Goal: Task Accomplishment & Management: Use online tool/utility

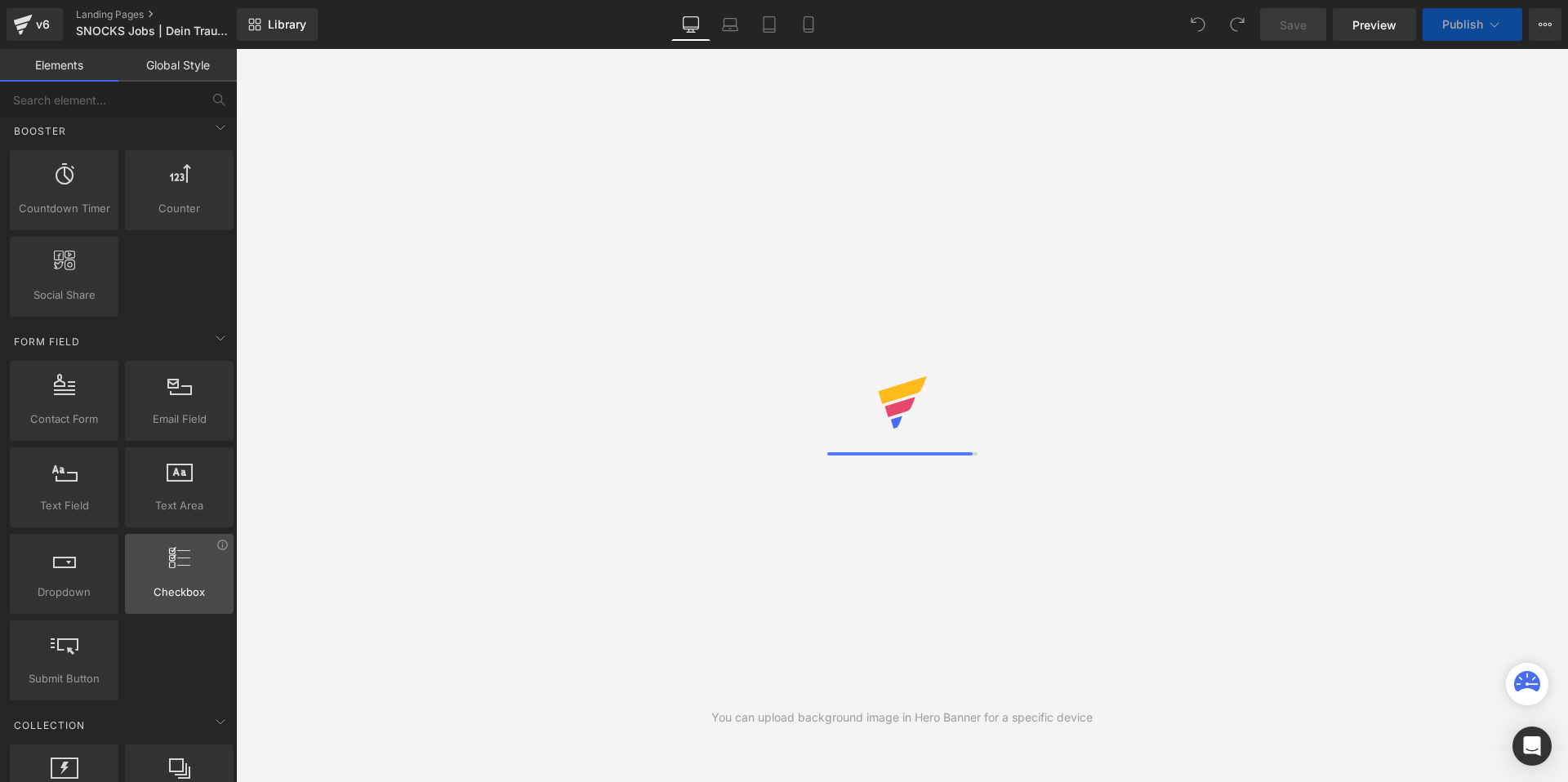
scroll to position [2566, 0]
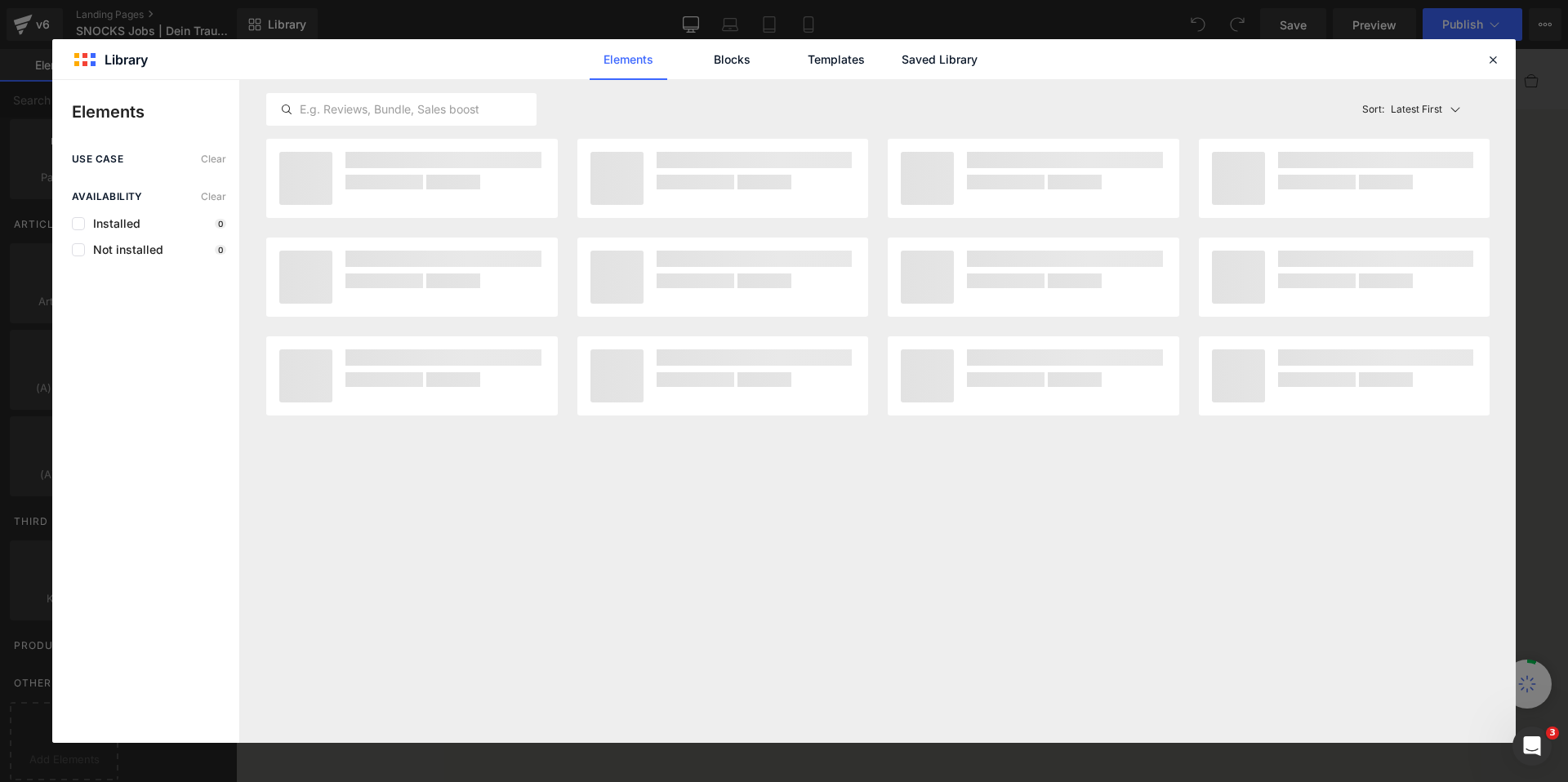
scroll to position [0, 0]
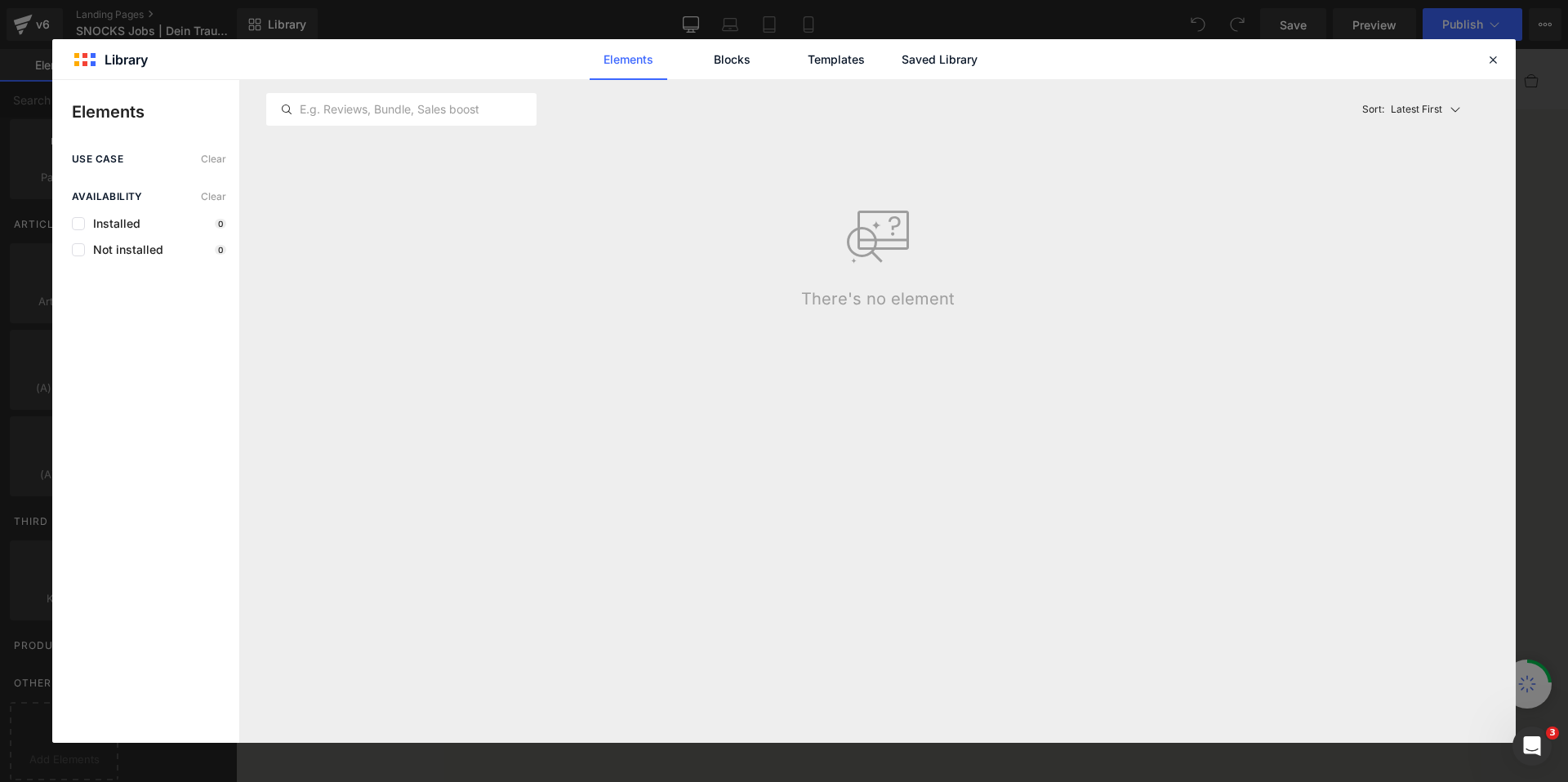
click at [67, 715] on div "use case Clear Availability Clear Installed 0 Not installed 0" at bounding box center [146, 448] width 187 height 590
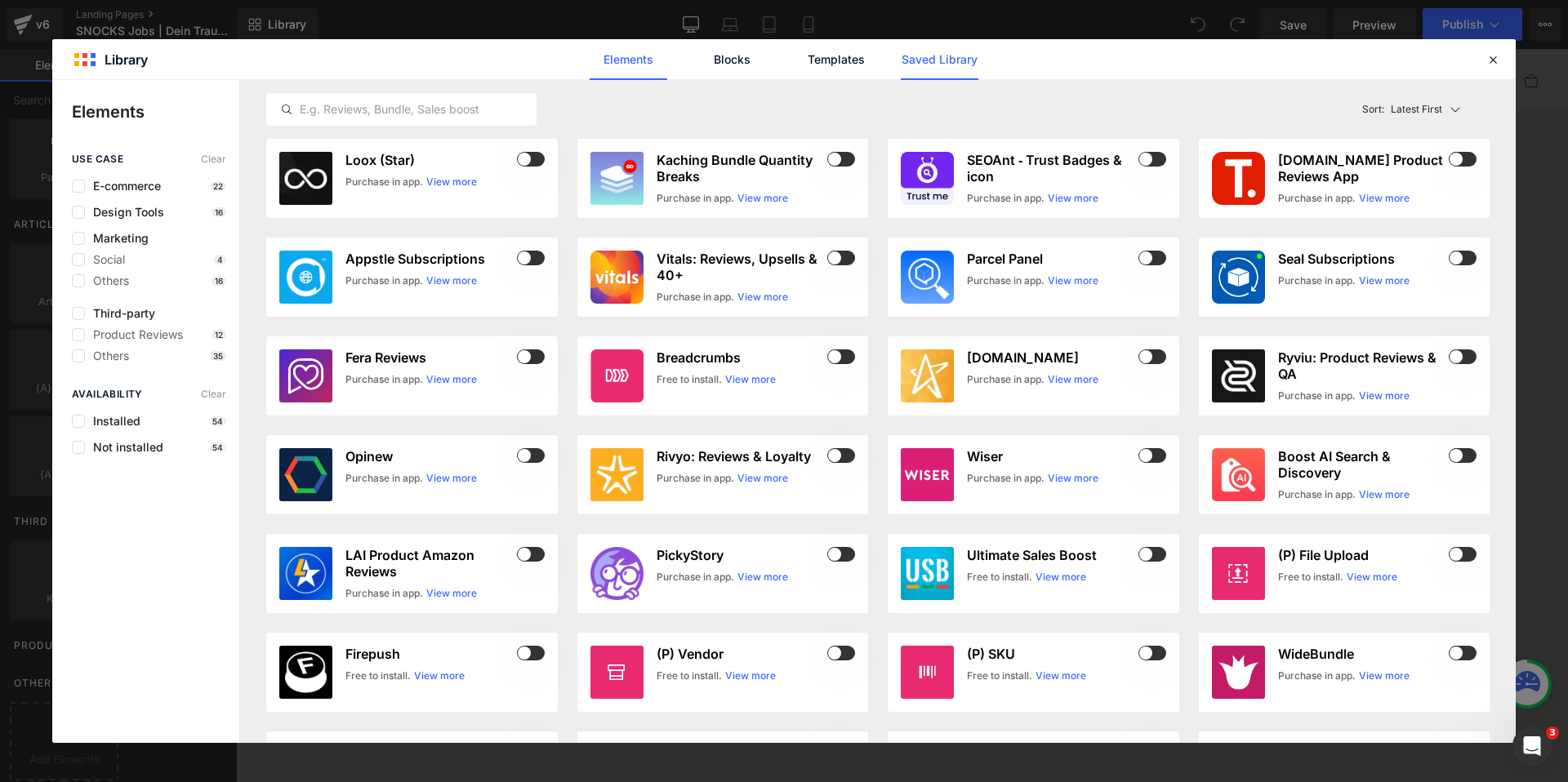
click at [917, 60] on link "Saved Library" at bounding box center [939, 60] width 78 height 41
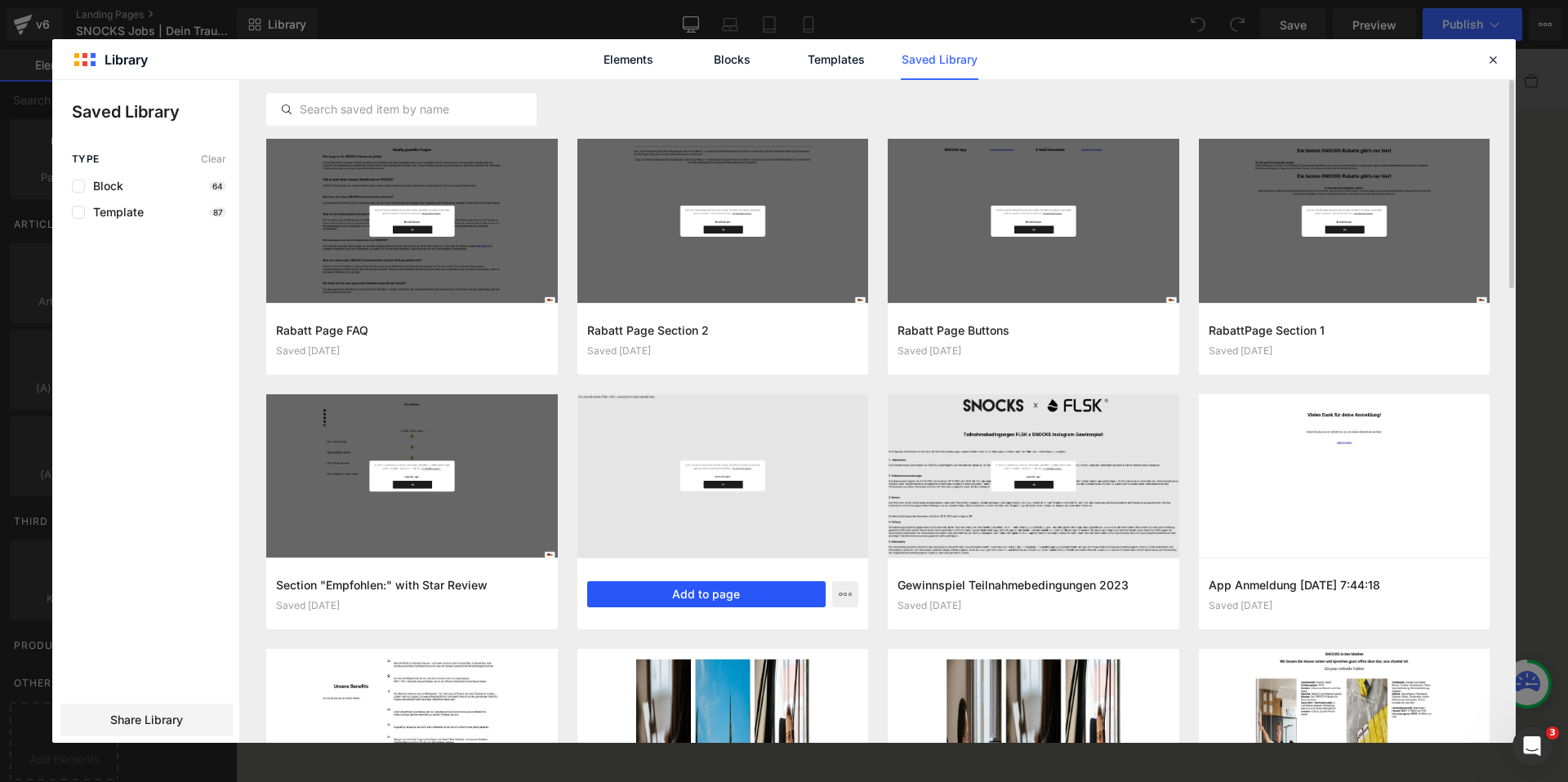
click at [721, 595] on button "Add to page" at bounding box center [706, 594] width 239 height 26
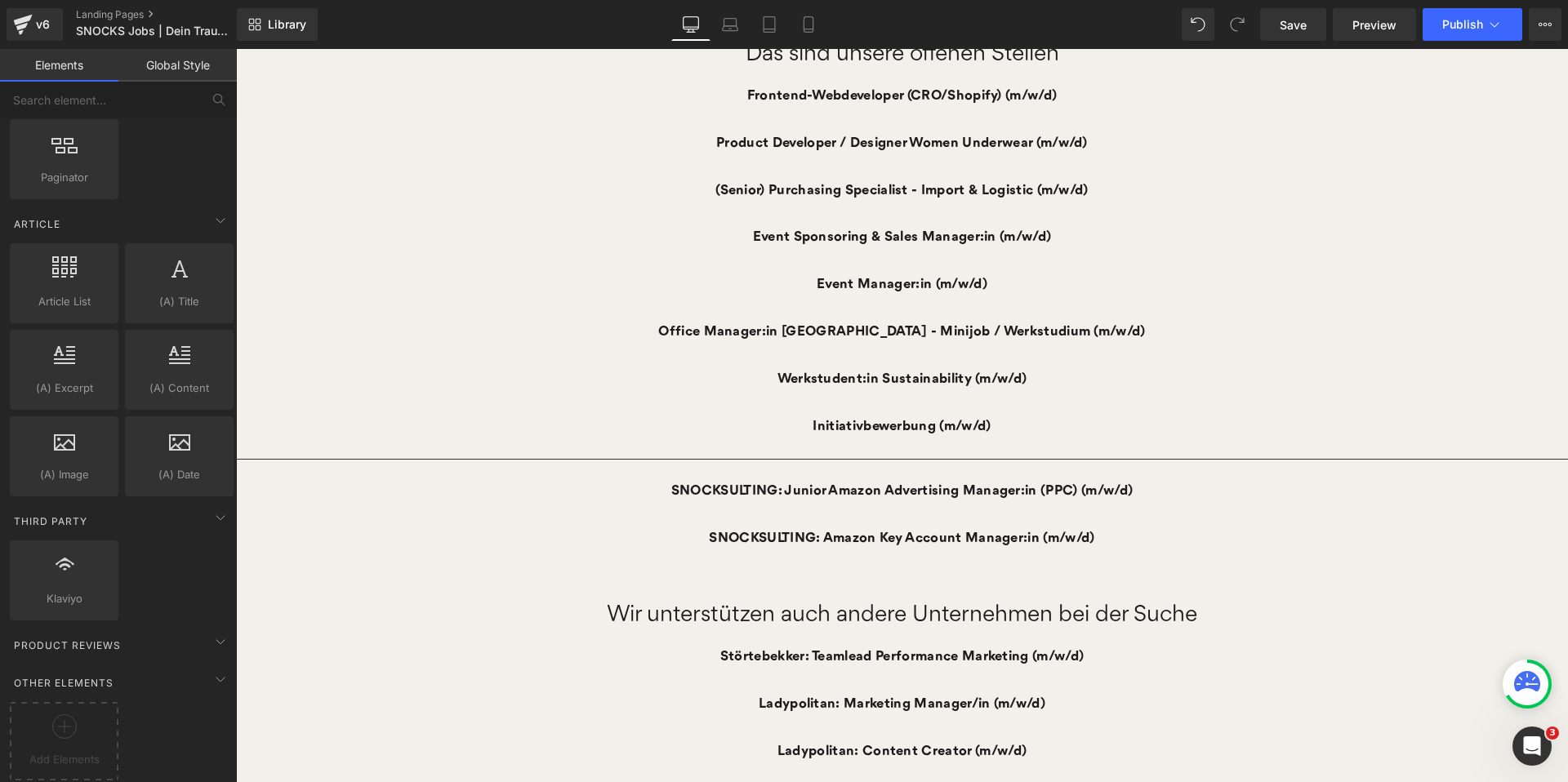
scroll to position [789, 0]
click at [1039, 288] on div "Event Manager:in (m/w/d)" at bounding box center [902, 286] width 1332 height 48
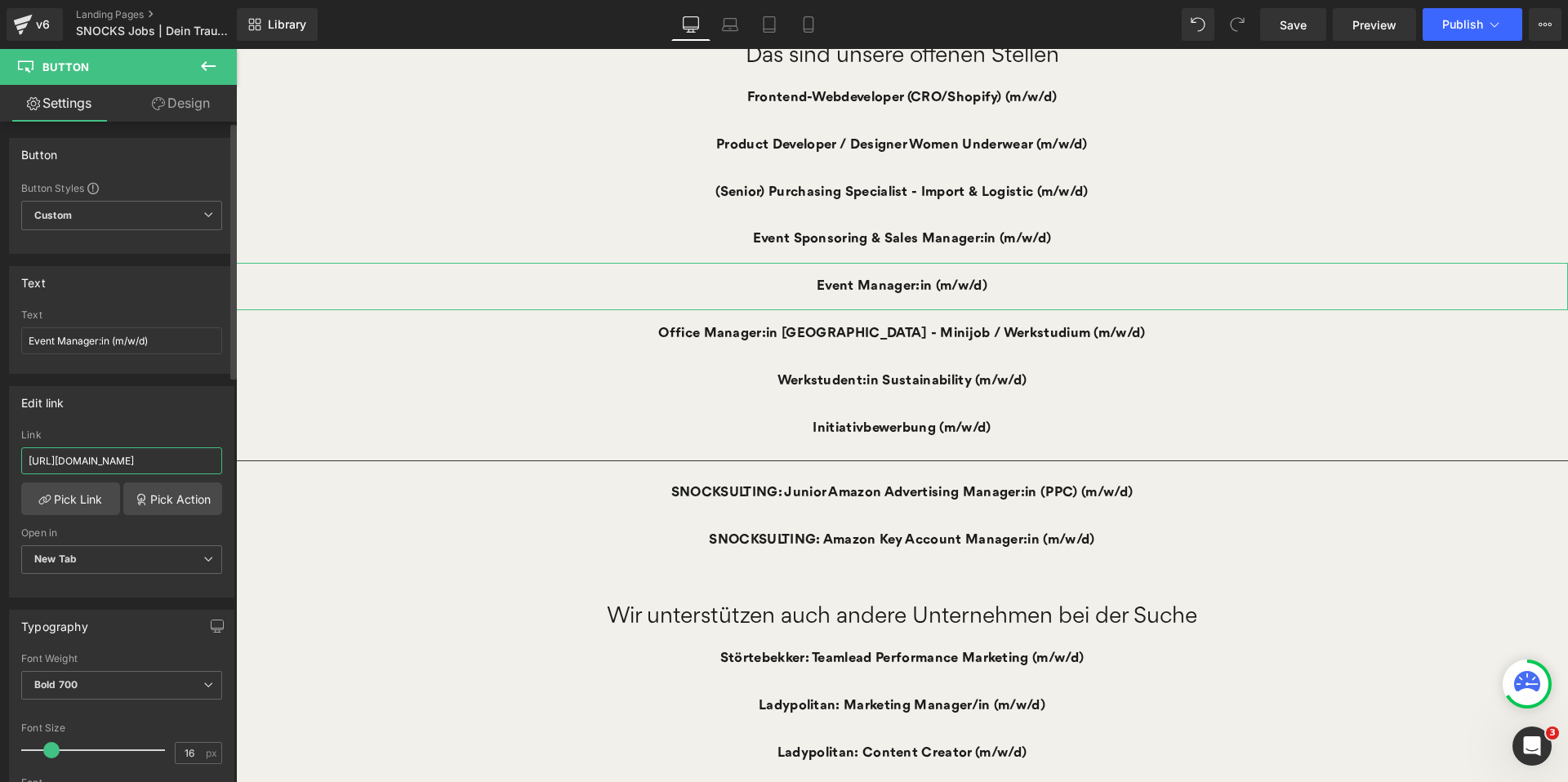
click at [125, 462] on input "[URL][DOMAIN_NAME]" at bounding box center [121, 461] width 201 height 27
paste input "72002?language=de&display=de"
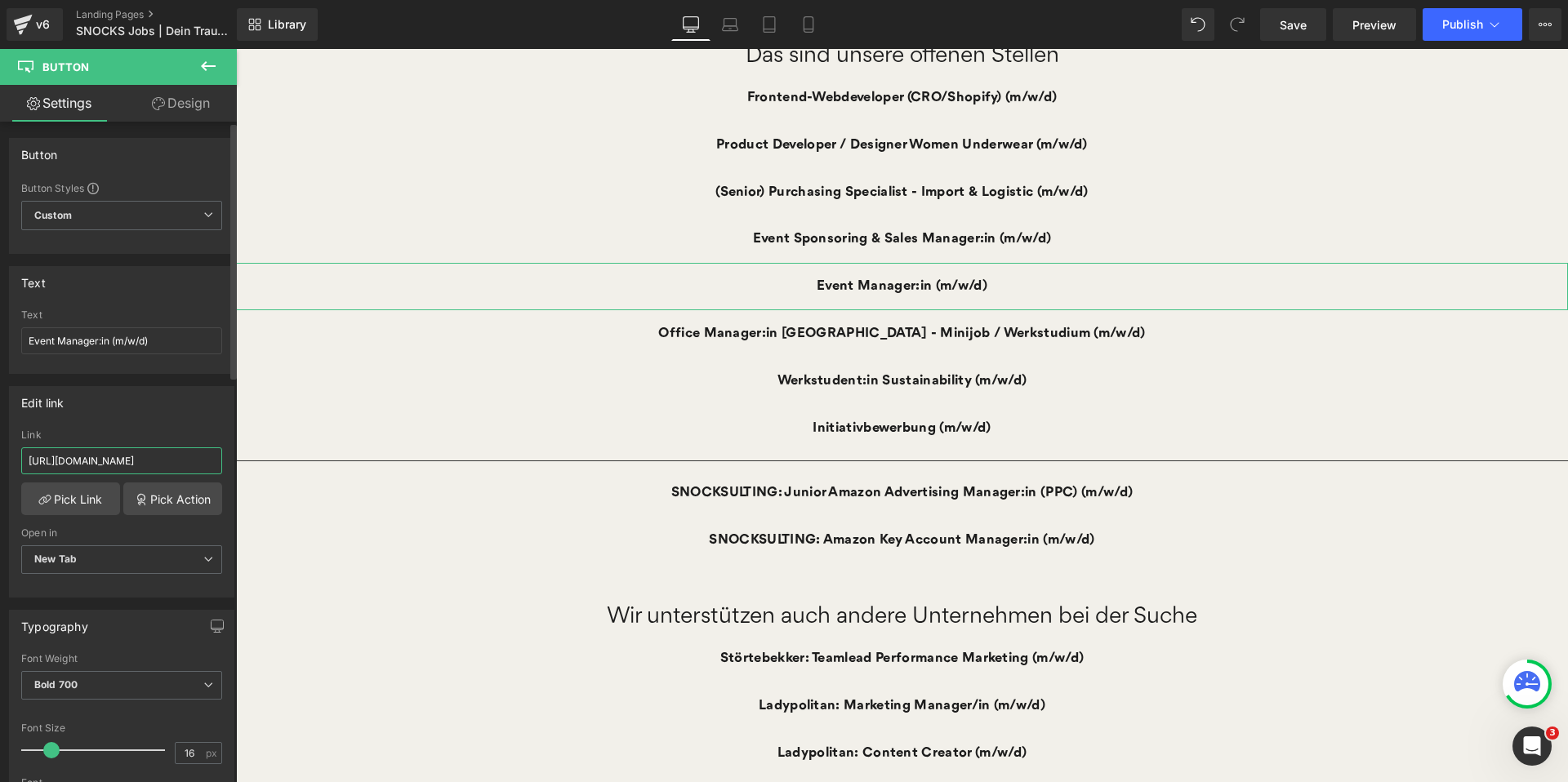
type input "[URL][DOMAIN_NAME]"
click at [179, 407] on div "Edit link" at bounding box center [121, 402] width 223 height 31
click at [140, 464] on input "[URL][DOMAIN_NAME]" at bounding box center [121, 461] width 201 height 27
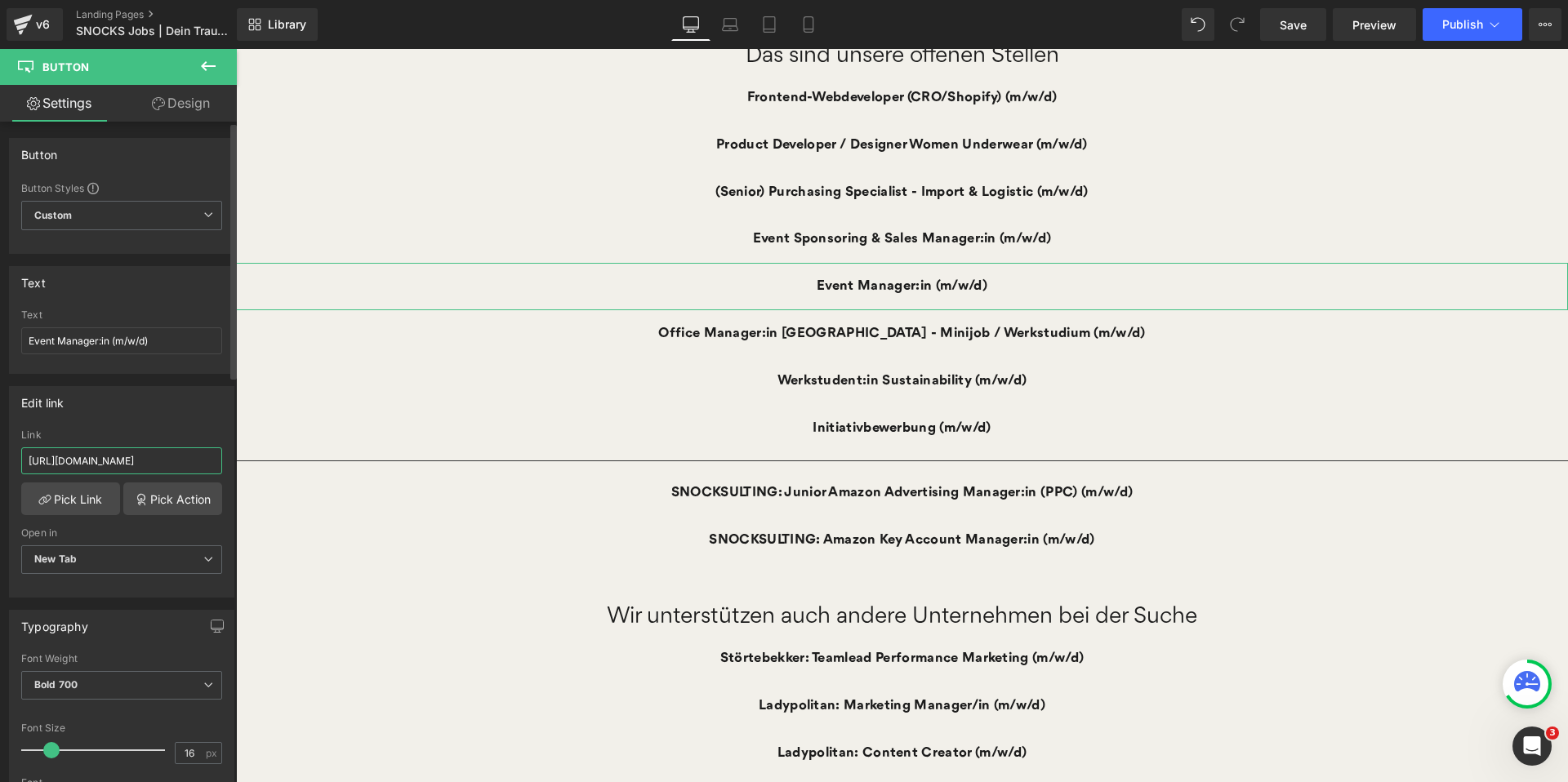
click at [140, 464] on input "[URL][DOMAIN_NAME]" at bounding box center [121, 461] width 201 height 27
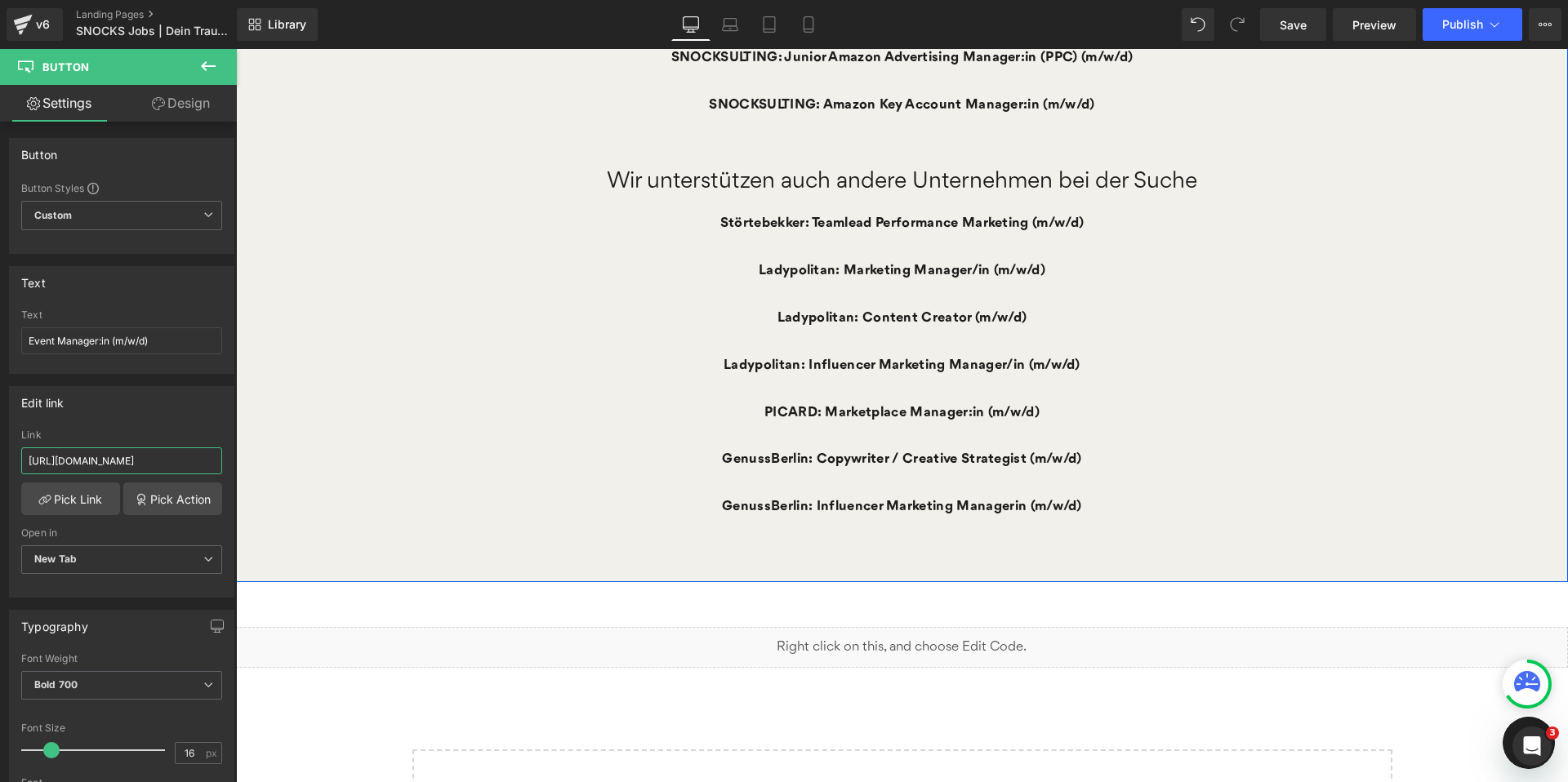
scroll to position [1270, 0]
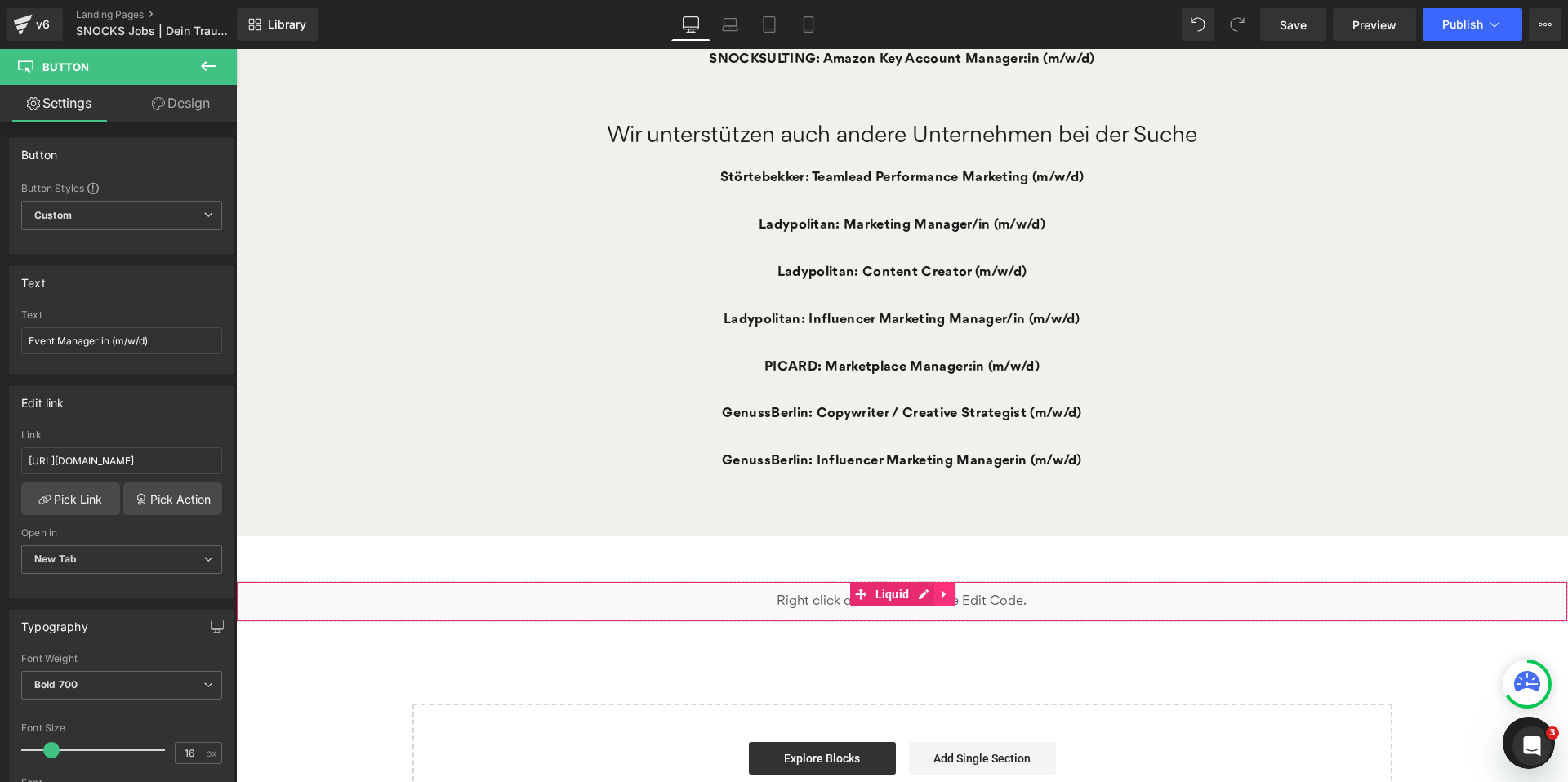
click at [953, 591] on link at bounding box center [945, 594] width 21 height 24
click at [955, 594] on icon at bounding box center [955, 594] width 11 height 12
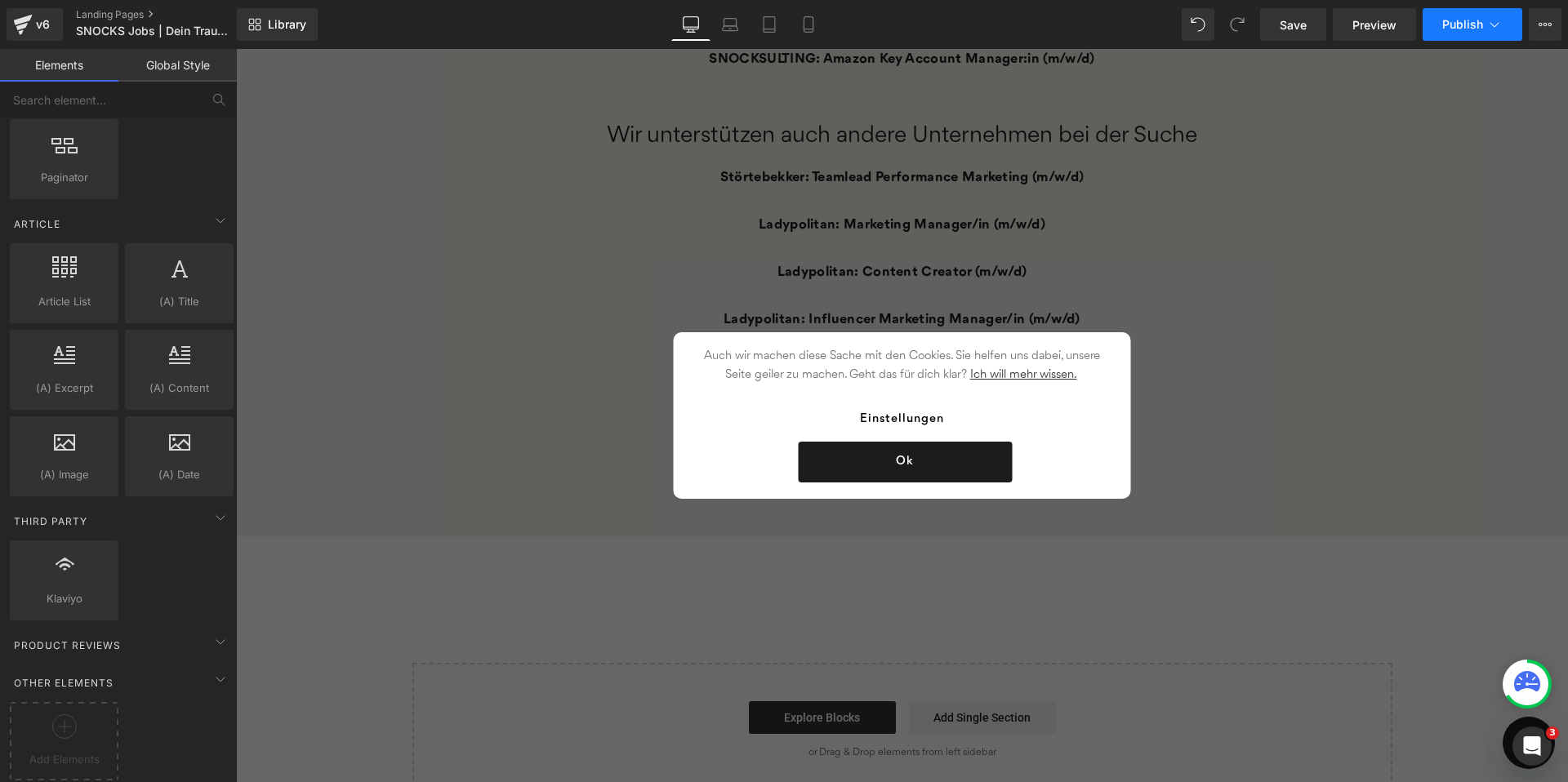
click at [1468, 22] on span "Publish" at bounding box center [1462, 24] width 41 height 13
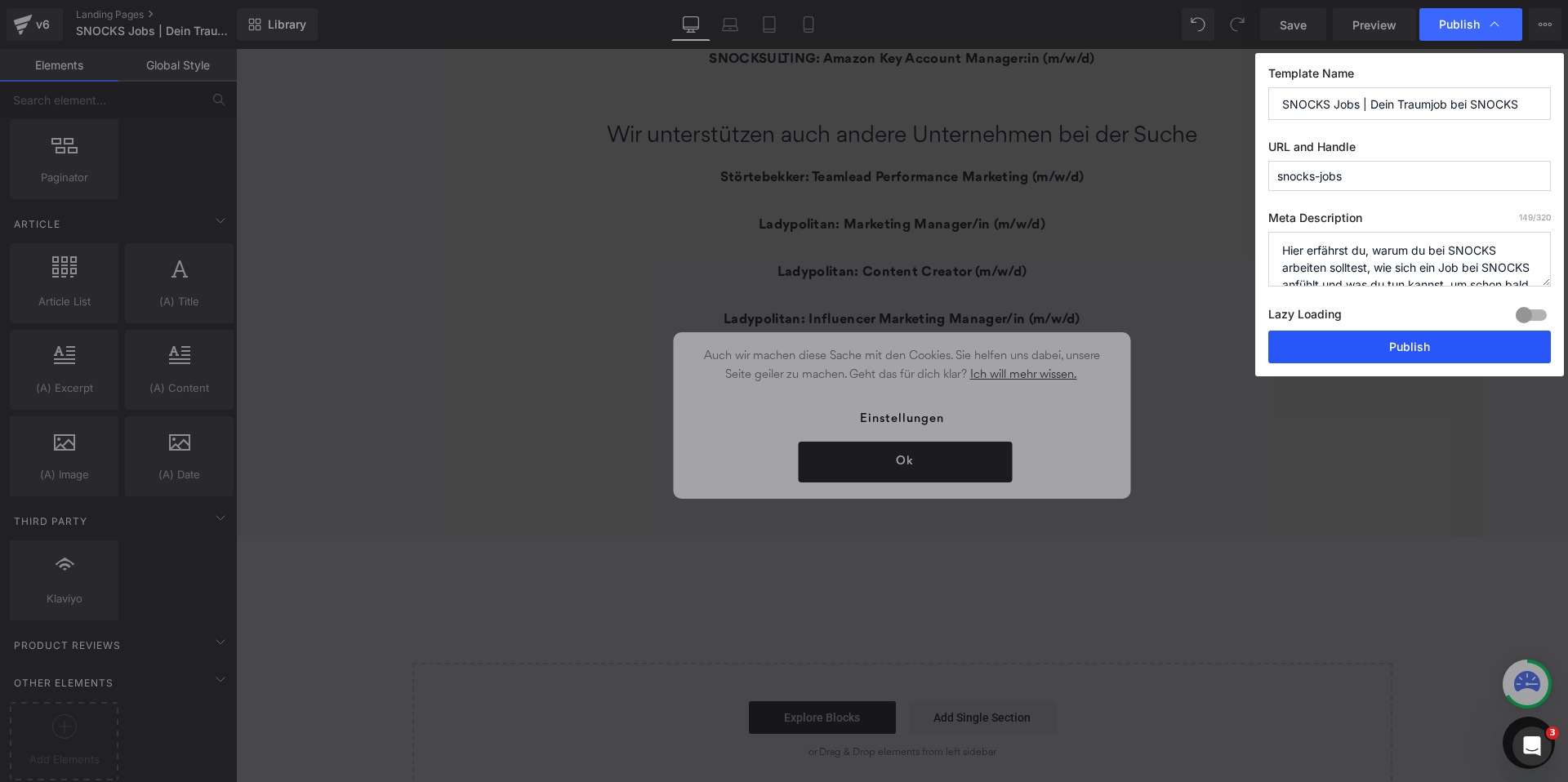
click at [1376, 346] on button "Publish" at bounding box center [1409, 347] width 282 height 33
